Goal: Navigation & Orientation: Find specific page/section

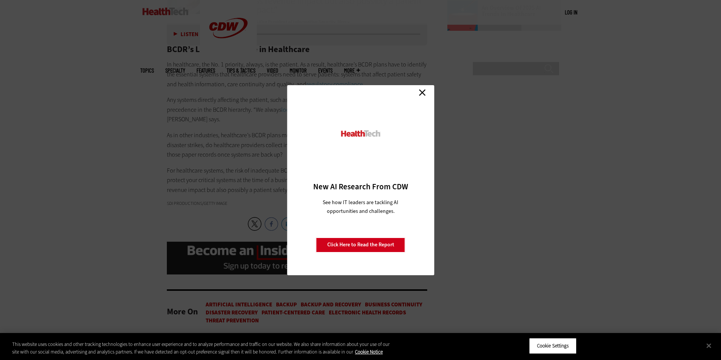
scroll to position [1254, 0]
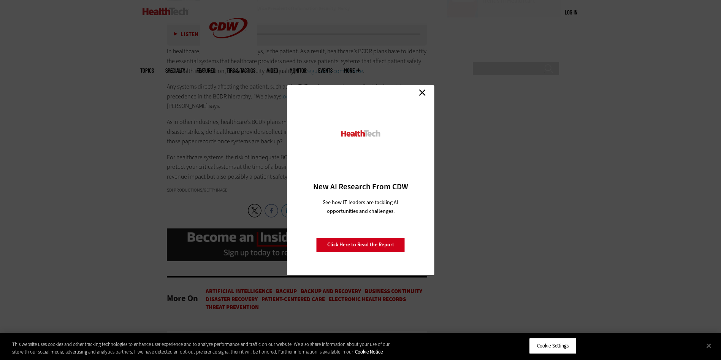
click at [421, 88] on link "Close" at bounding box center [421, 92] width 11 height 11
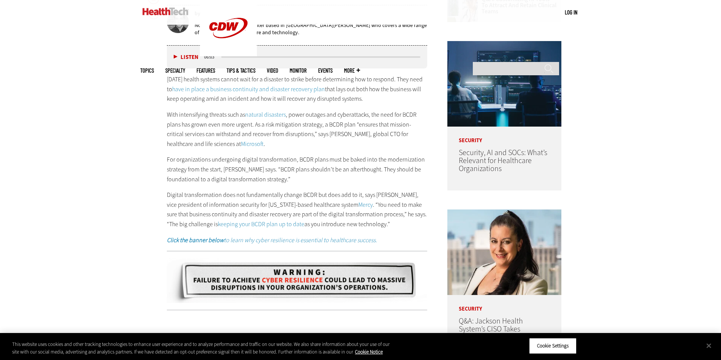
scroll to position [452, 0]
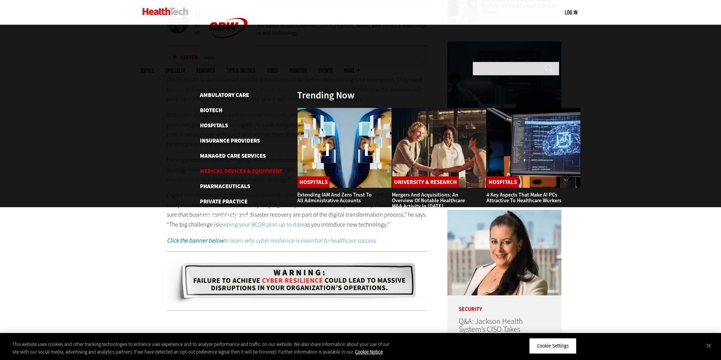
click at [236, 167] on link "Medical Devices & Equipment" at bounding box center [241, 171] width 82 height 8
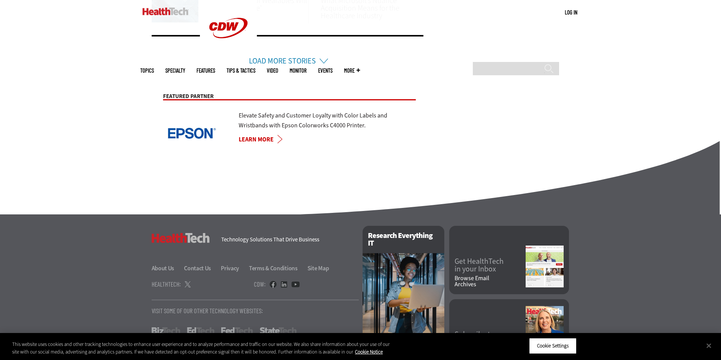
scroll to position [607, 0]
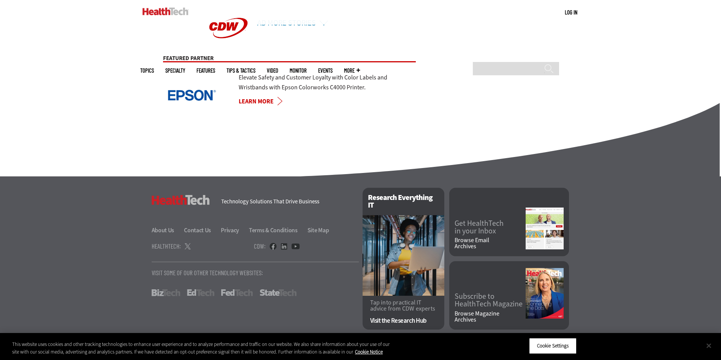
click at [710, 342] on button "Close" at bounding box center [708, 345] width 17 height 17
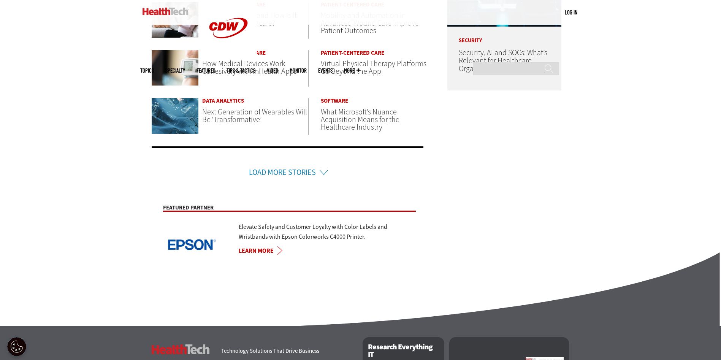
scroll to position [455, 0]
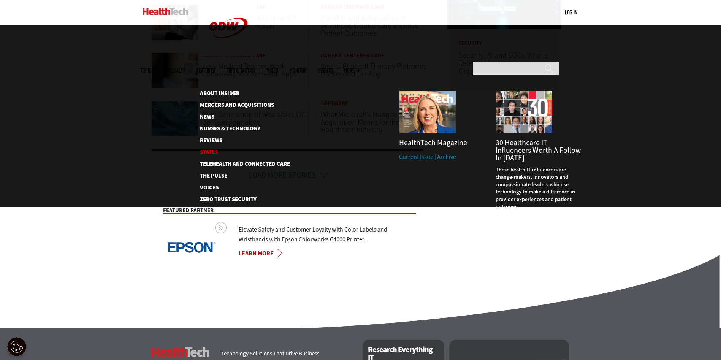
click at [212, 149] on link "States" at bounding box center [239, 152] width 78 height 6
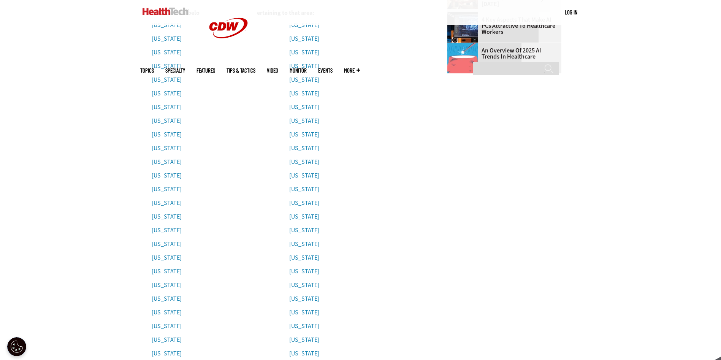
scroll to position [190, 0]
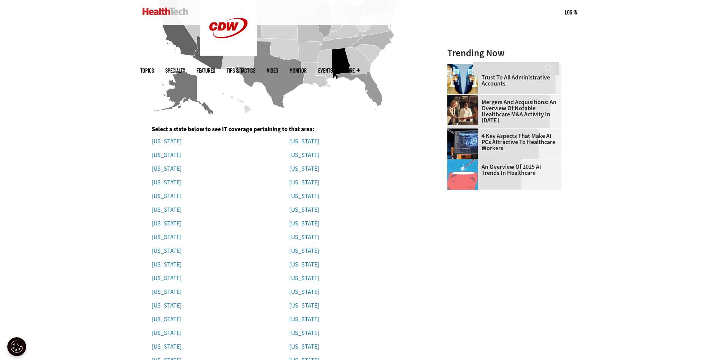
click at [158, 9] on img at bounding box center [165, 12] width 46 height 8
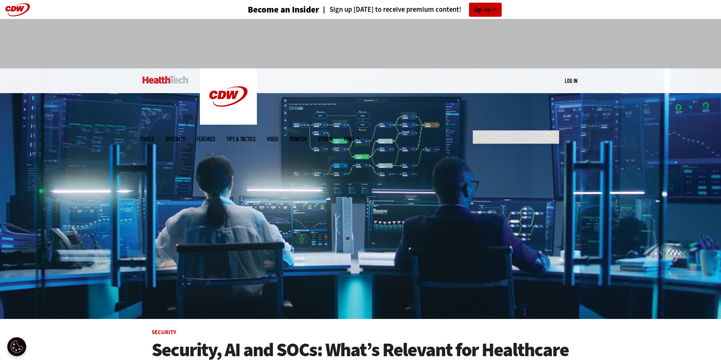
click at [332, 136] on link "Events" at bounding box center [325, 139] width 14 height 6
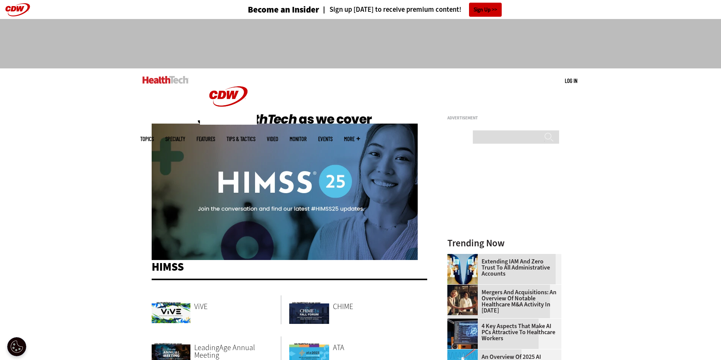
click at [17, 8] on header "Become an Insider Sign up [DATE] to receive premium content! Sign Up" at bounding box center [360, 9] width 721 height 19
